Goal: Task Accomplishment & Management: Use online tool/utility

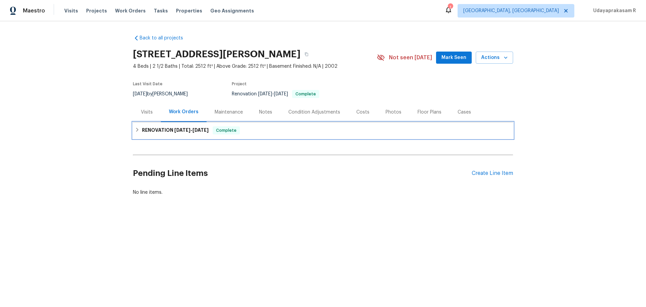
click at [162, 134] on h6 "RENOVATION 8/4/25 - 8/12/25" at bounding box center [175, 130] width 67 height 8
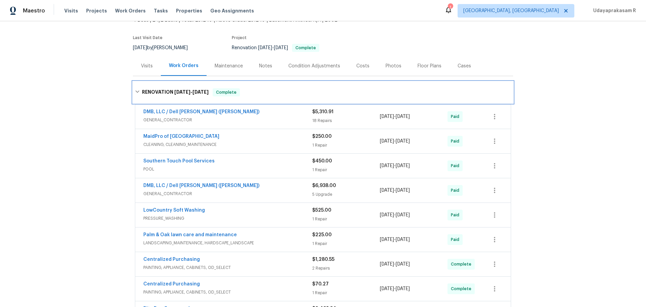
scroll to position [67, 0]
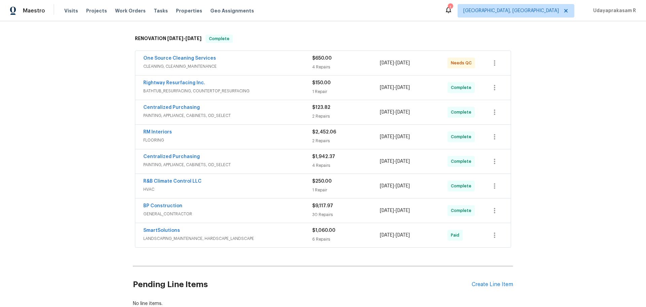
scroll to position [104, 0]
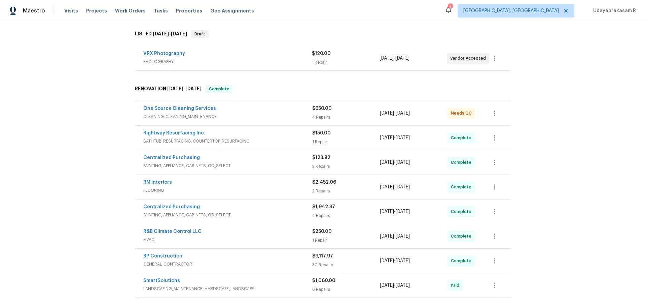
click at [571, 97] on div "Back to all projects 947 Pecan Tree Ln, Fort Mill, SC 29715 5 Beds | 4 1/2 Bath…" at bounding box center [323, 163] width 646 height 285
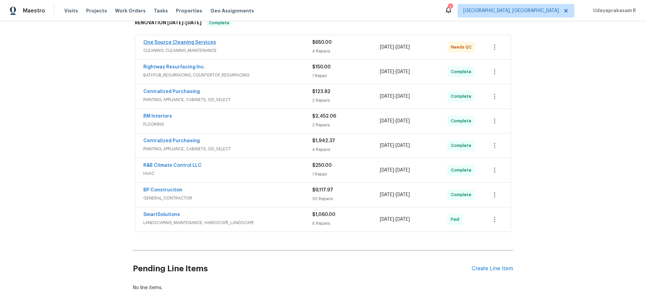
scroll to position [138, 0]
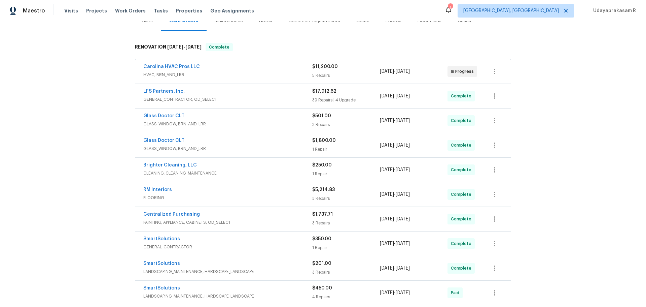
scroll to position [101, 0]
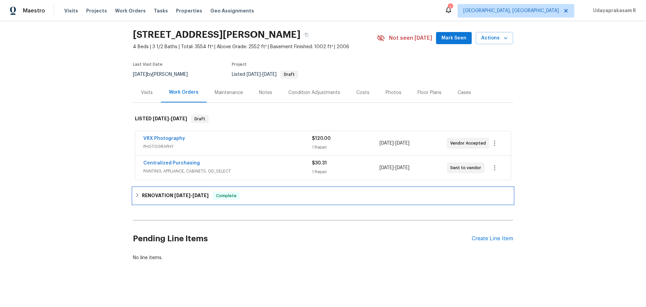
click at [189, 191] on h6 "RENOVATION [DATE] - [DATE]" at bounding box center [175, 195] width 67 height 8
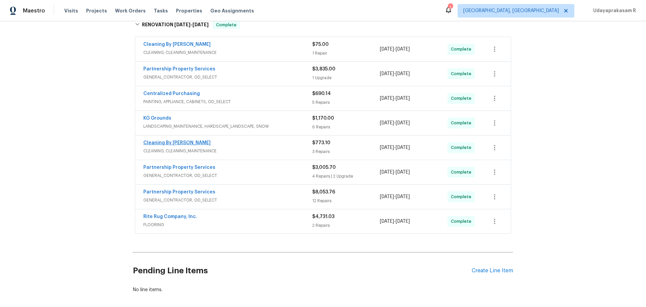
scroll to position [159, 0]
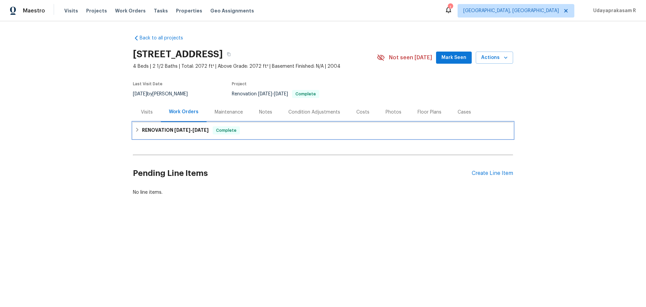
click at [199, 133] on h6 "RENOVATION [DATE] - [DATE]" at bounding box center [175, 130] width 67 height 8
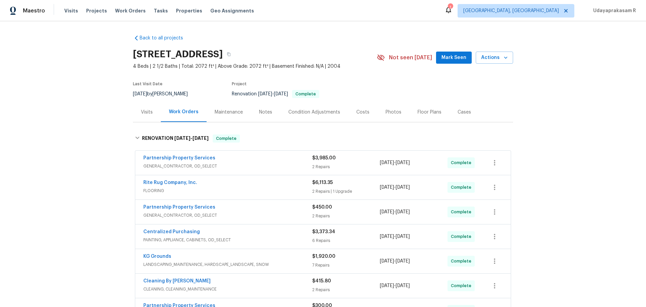
scroll to position [67, 0]
